Goal: Transaction & Acquisition: Purchase product/service

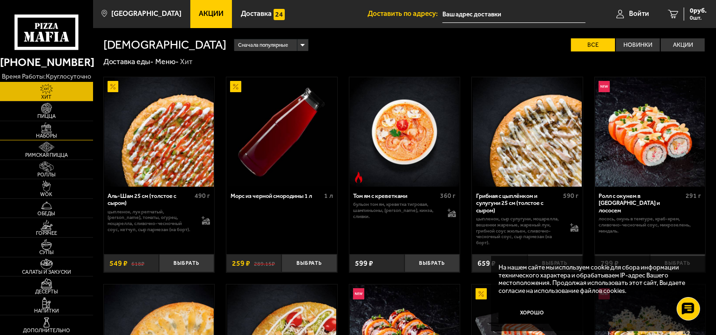
click at [60, 128] on img at bounding box center [46, 127] width 29 height 11
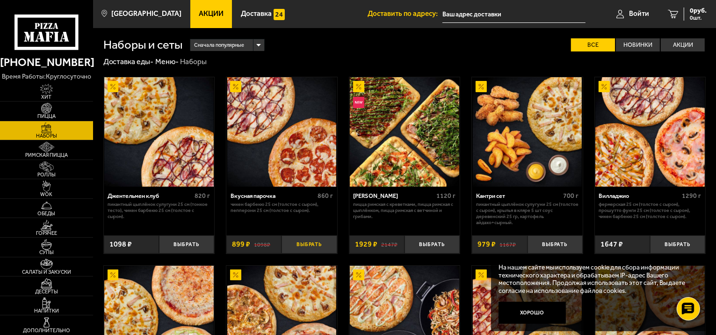
click at [311, 243] on button "Выбрать" at bounding box center [308, 244] width 55 height 18
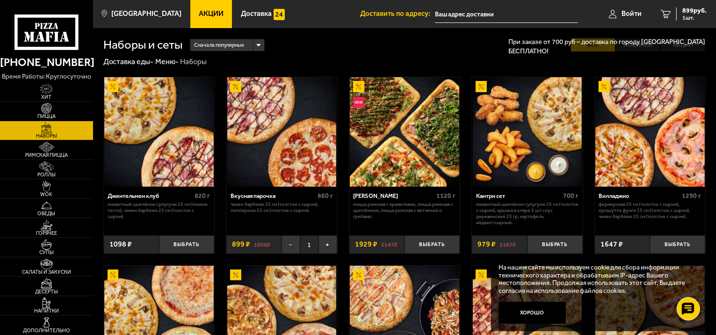
click at [293, 246] on button "−" at bounding box center [290, 244] width 18 height 18
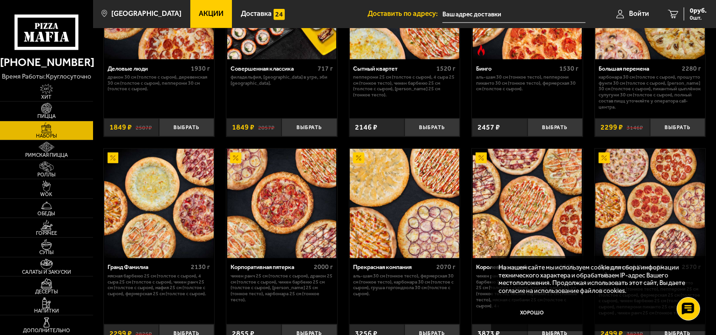
scroll to position [888, 0]
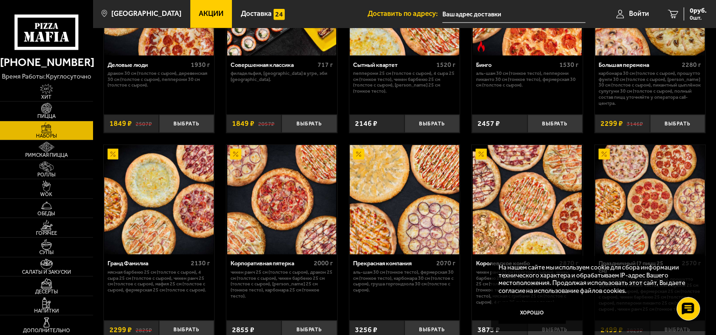
click at [392, 210] on img at bounding box center [404, 199] width 109 height 109
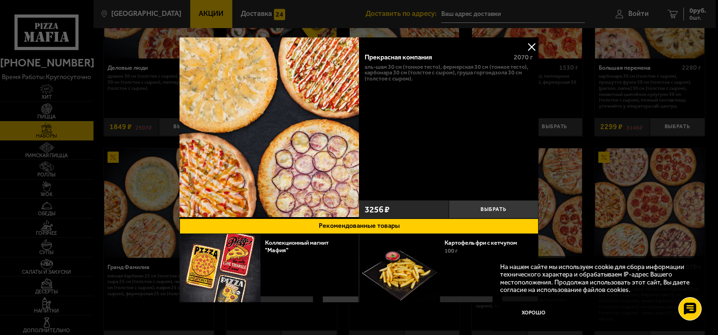
click at [529, 49] on button at bounding box center [531, 47] width 14 height 14
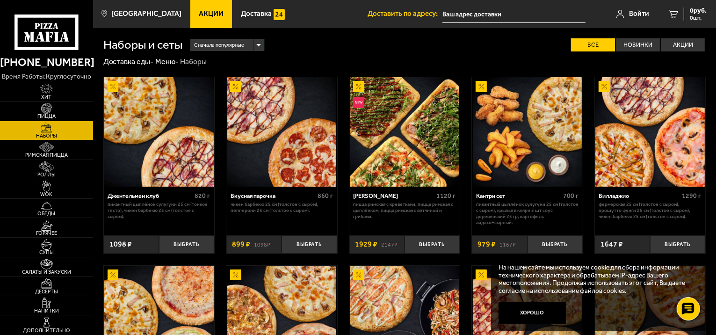
click at [634, 143] on img at bounding box center [649, 131] width 109 height 109
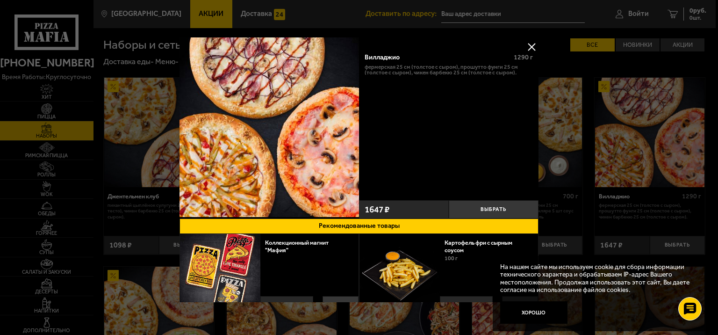
click at [532, 45] on button at bounding box center [531, 47] width 14 height 14
